Goal: Information Seeking & Learning: Learn about a topic

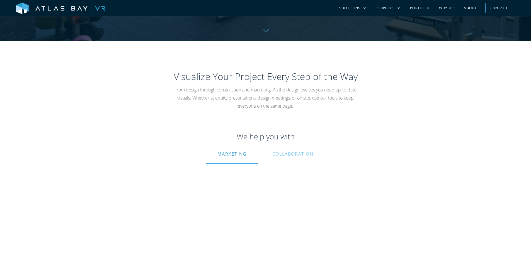
scroll to position [223, 0]
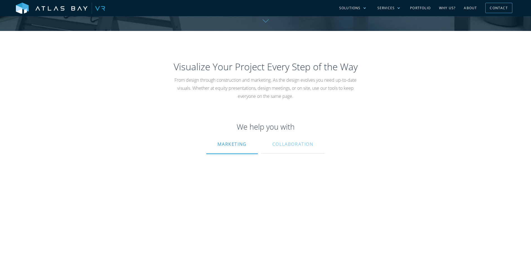
click at [453, 7] on link "Why US?" at bounding box center [447, 8] width 25 height 16
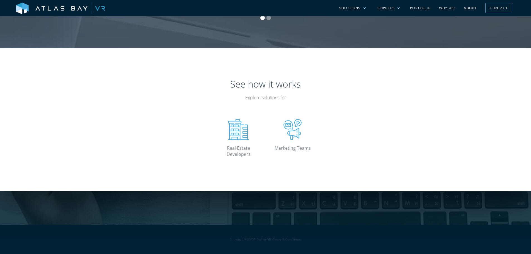
scroll to position [725, 0]
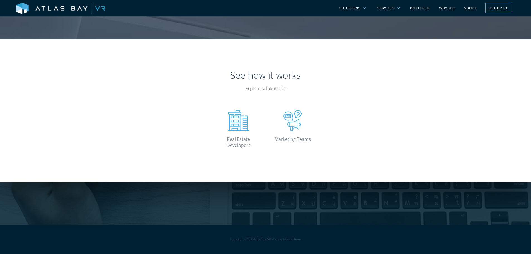
click at [340, 204] on div "Project in mind? Get a Quote" at bounding box center [265, 124] width 531 height 199
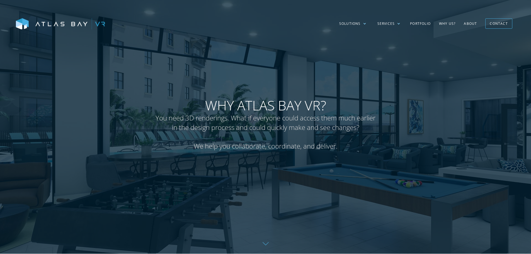
scroll to position [0, 0]
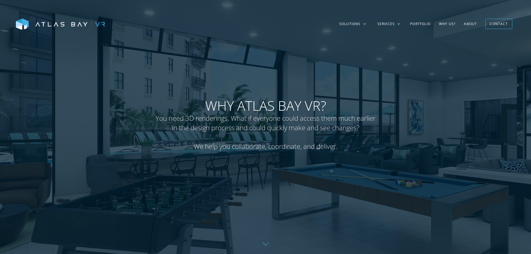
click at [473, 24] on link "About" at bounding box center [470, 24] width 21 height 16
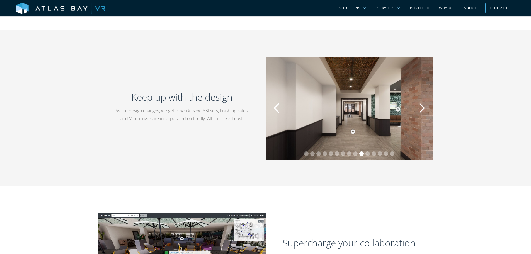
scroll to position [474, 0]
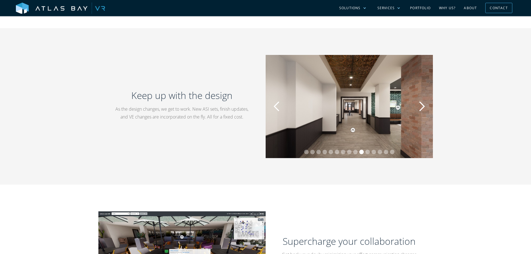
click at [422, 109] on div "next slide" at bounding box center [421, 106] width 11 height 11
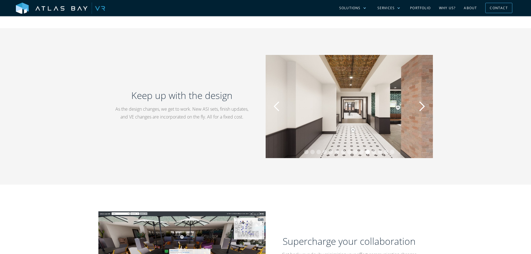
click at [422, 109] on div "next slide" at bounding box center [421, 106] width 11 height 11
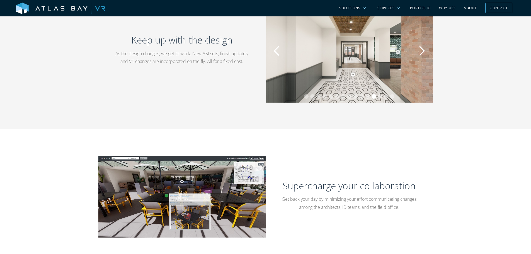
scroll to position [530, 0]
click at [426, 54] on div "next slide" at bounding box center [421, 50] width 11 height 11
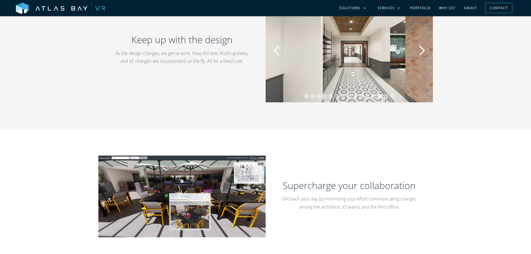
click at [426, 54] on div "next slide" at bounding box center [421, 50] width 11 height 11
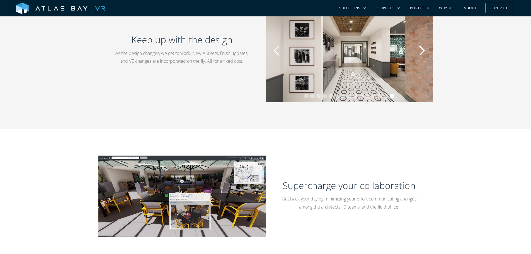
click at [426, 54] on div "next slide" at bounding box center [421, 50] width 11 height 11
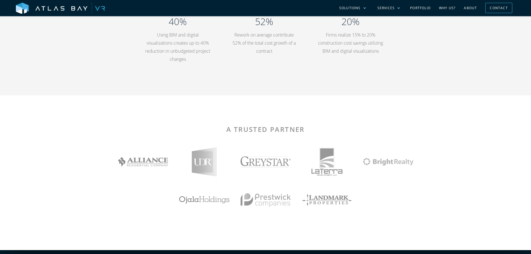
scroll to position [1060, 0]
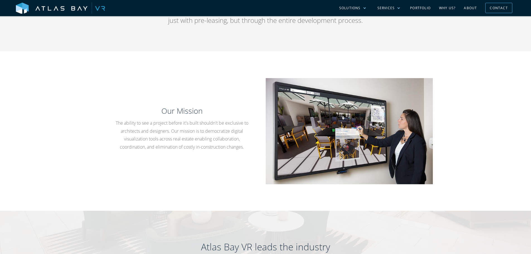
scroll to position [307, 0]
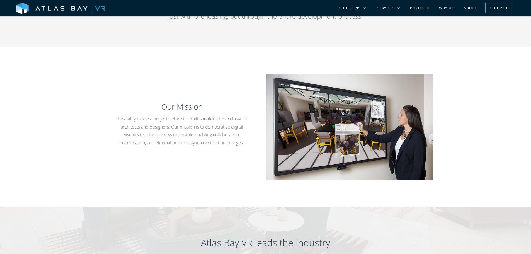
click at [44, 7] on img at bounding box center [60, 9] width 89 height 12
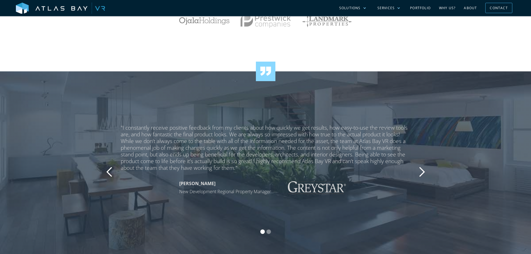
scroll to position [865, 0]
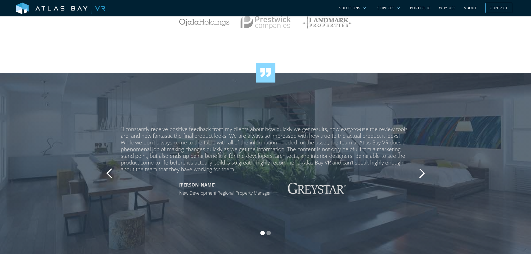
click at [417, 176] on div "next slide" at bounding box center [421, 173] width 11 height 11
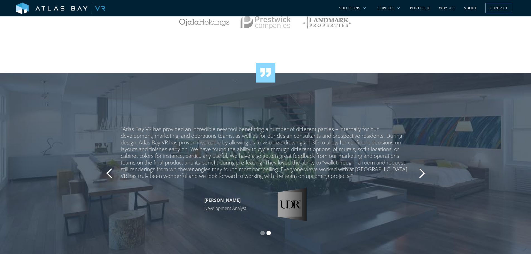
click at [417, 176] on div "next slide" at bounding box center [421, 173] width 11 height 11
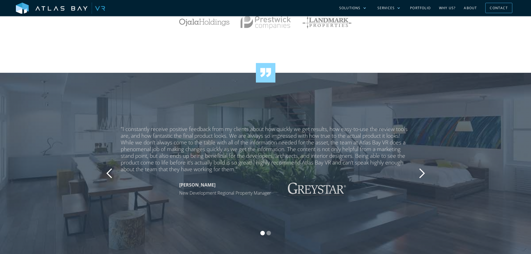
click at [417, 176] on div "next slide" at bounding box center [421, 173] width 11 height 11
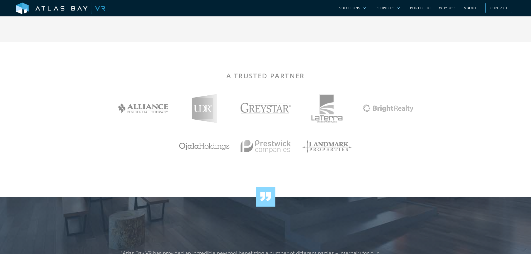
scroll to position [697, 0]
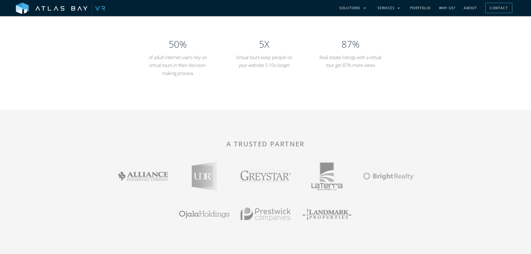
scroll to position [893, 0]
